Goal: Find specific page/section: Find specific page/section

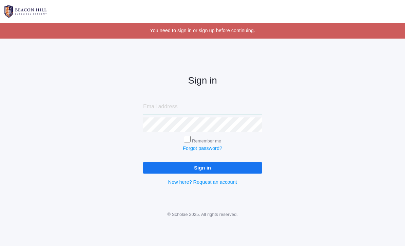
type input "[PERSON_NAME][EMAIL_ADDRESS][PERSON_NAME][DOMAIN_NAME]"
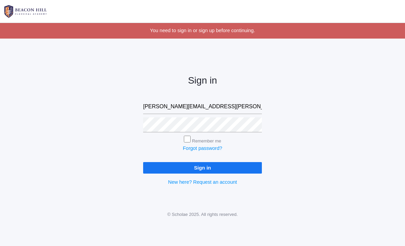
click at [202, 166] on input "Sign in" at bounding box center [202, 167] width 119 height 11
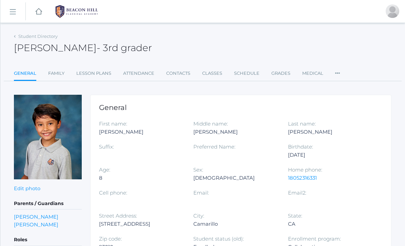
click at [72, 12] on img at bounding box center [76, 11] width 51 height 17
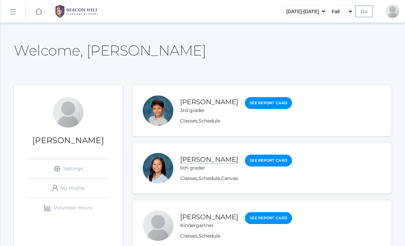
click at [199, 161] on link "[PERSON_NAME]" at bounding box center [209, 160] width 58 height 8
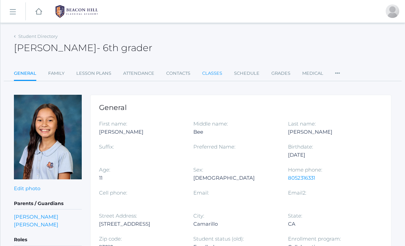
click at [210, 74] on link "Classes" at bounding box center [212, 74] width 20 height 14
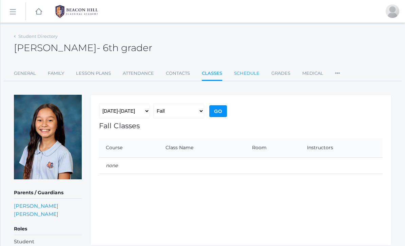
click at [243, 75] on link "Schedule" at bounding box center [246, 74] width 25 height 14
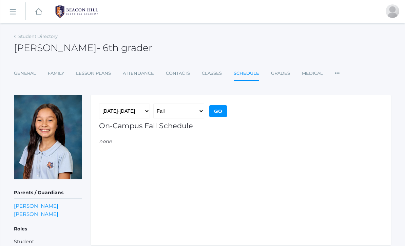
click at [142, 64] on div "Student Directory [PERSON_NAME] - 6th grader [PERSON_NAME] 6th grader General F…" at bounding box center [202, 57] width 377 height 50
click at [93, 75] on link "Lesson Plans" at bounding box center [93, 74] width 35 height 14
